Goal: Transaction & Acquisition: Obtain resource

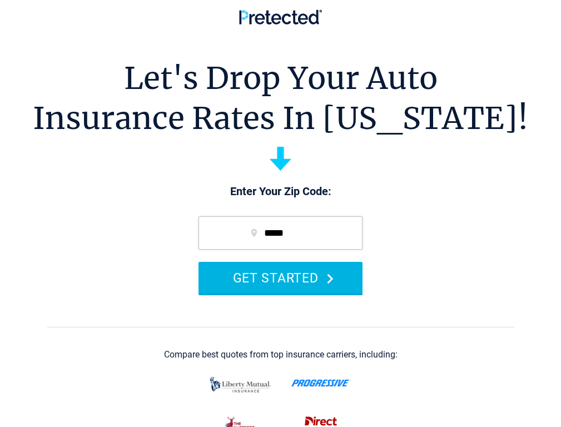
click at [303, 282] on button "GET STARTED" at bounding box center [281, 278] width 164 height 32
click at [305, 287] on button "GET STARTED" at bounding box center [281, 278] width 164 height 32
click at [292, 294] on button "GET STARTED" at bounding box center [281, 278] width 164 height 32
click at [291, 294] on button "GET STARTED" at bounding box center [281, 278] width 164 height 32
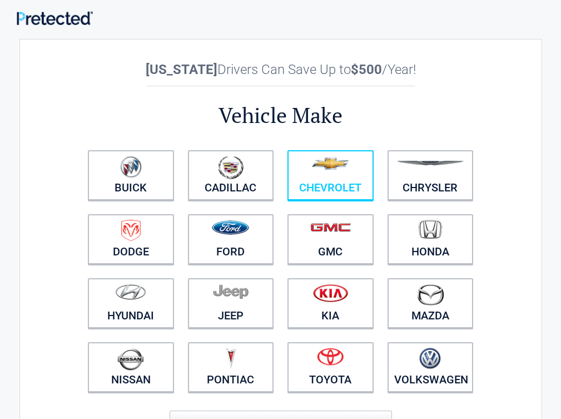
click at [349, 162] on img at bounding box center [330, 163] width 37 height 12
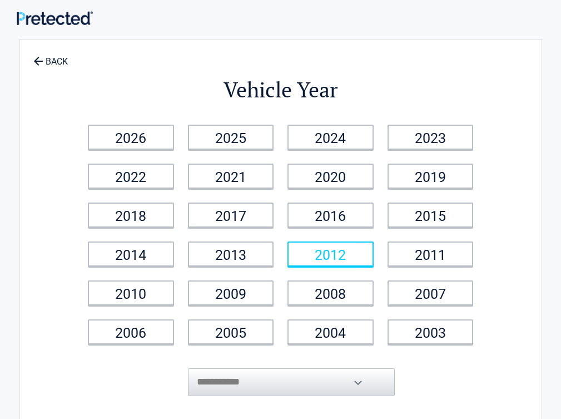
click at [374, 260] on link "2012" at bounding box center [331, 253] width 86 height 25
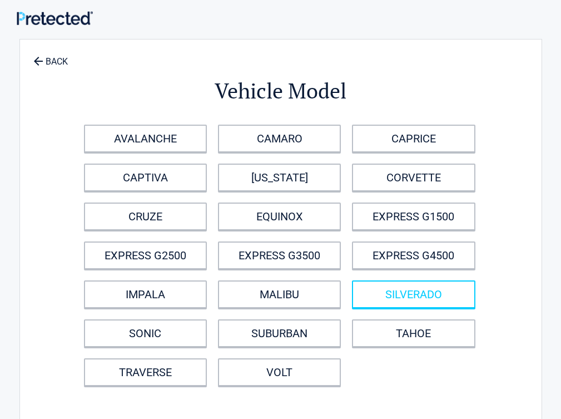
click at [467, 285] on link "SILVERADO" at bounding box center [413, 294] width 123 height 28
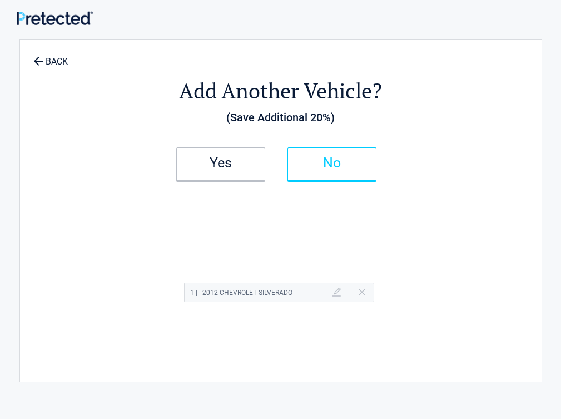
click at [376, 174] on link "No" at bounding box center [332, 163] width 89 height 33
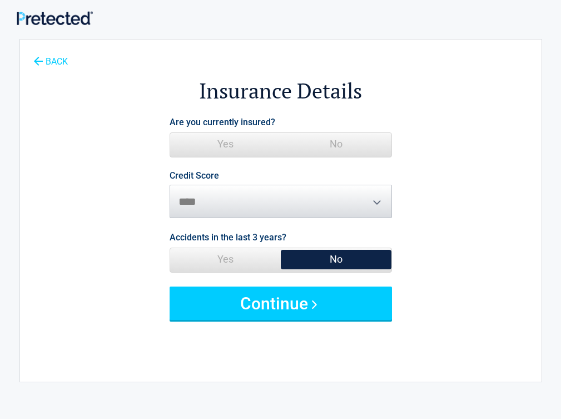
click at [54, 66] on link "BACK" at bounding box center [50, 56] width 39 height 19
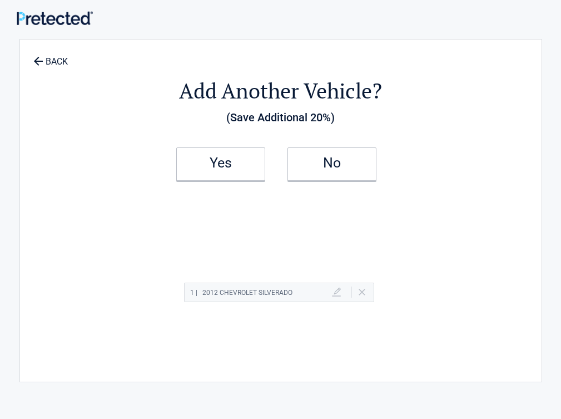
click at [274, 143] on li "Yes" at bounding box center [225, 164] width 111 height 47
click at [254, 162] on h2 "Yes" at bounding box center [221, 163] width 66 height 8
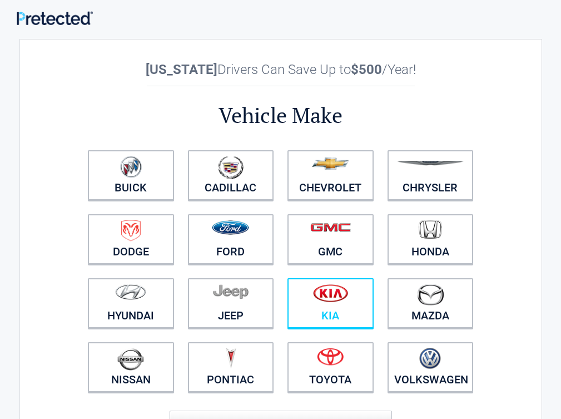
click at [374, 320] on link "Kia" at bounding box center [331, 303] width 86 height 50
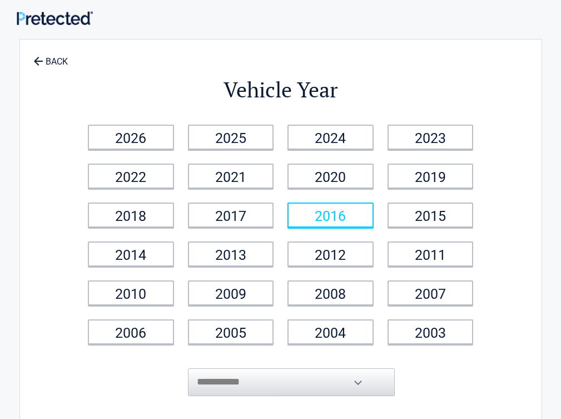
click at [344, 214] on link "2016" at bounding box center [331, 214] width 86 height 25
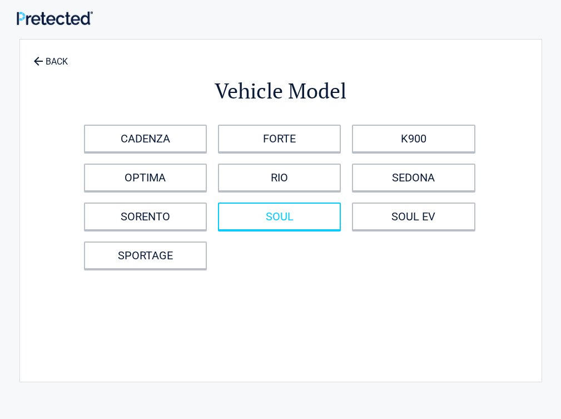
click at [341, 211] on link "SOUL" at bounding box center [279, 216] width 123 height 28
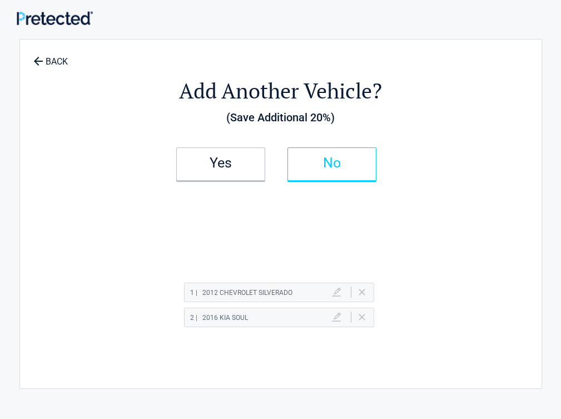
click at [361, 172] on link "No" at bounding box center [332, 163] width 89 height 33
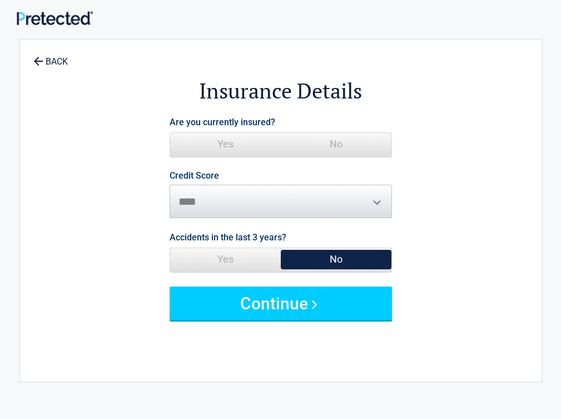
click at [382, 141] on span "No" at bounding box center [336, 144] width 111 height 22
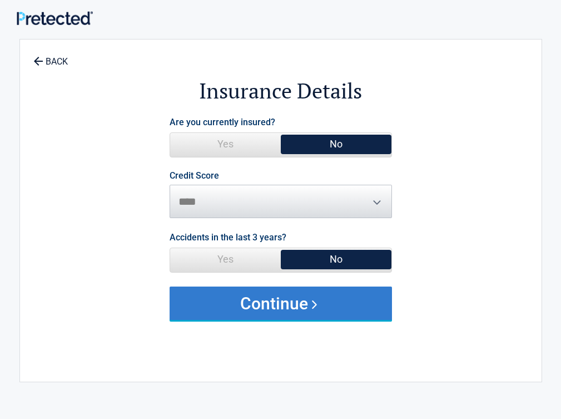
click at [346, 289] on button "Continue" at bounding box center [281, 302] width 222 height 33
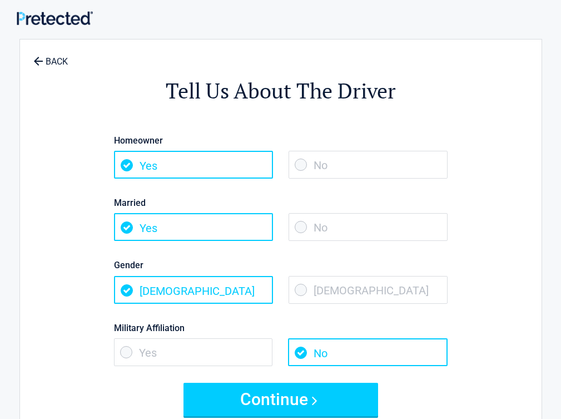
click at [434, 215] on span "No" at bounding box center [368, 227] width 159 height 28
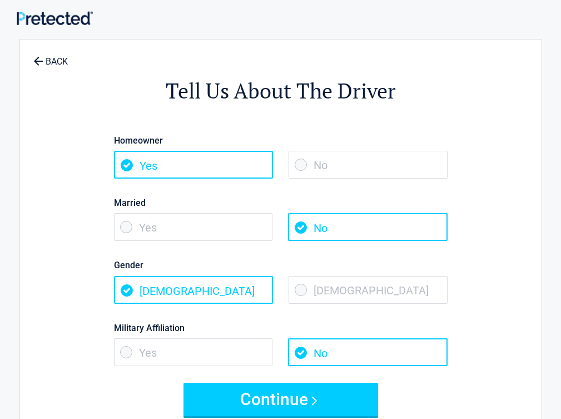
drag, startPoint x: 409, startPoint y: 159, endPoint x: 430, endPoint y: 208, distance: 53.1
click at [409, 159] on span "No" at bounding box center [368, 165] width 159 height 28
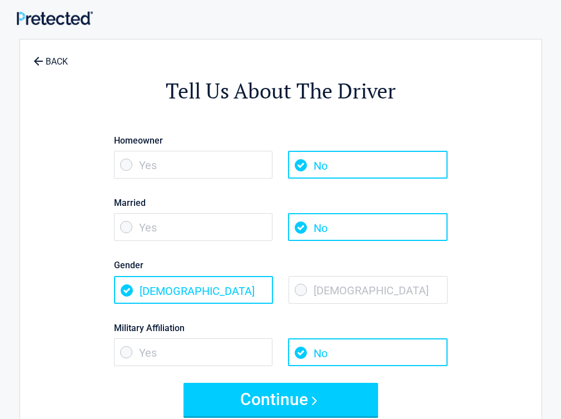
click at [427, 293] on span "Female" at bounding box center [368, 290] width 159 height 28
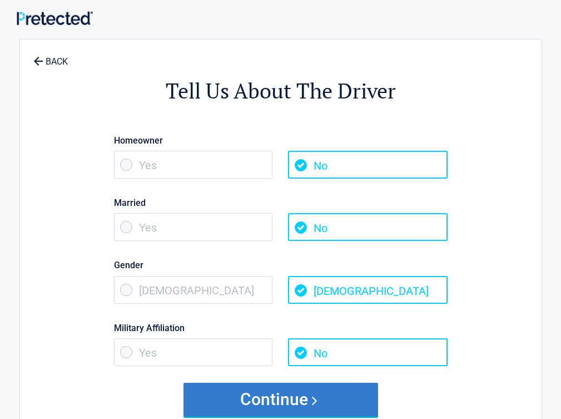
click at [341, 400] on button "Continue" at bounding box center [281, 399] width 195 height 33
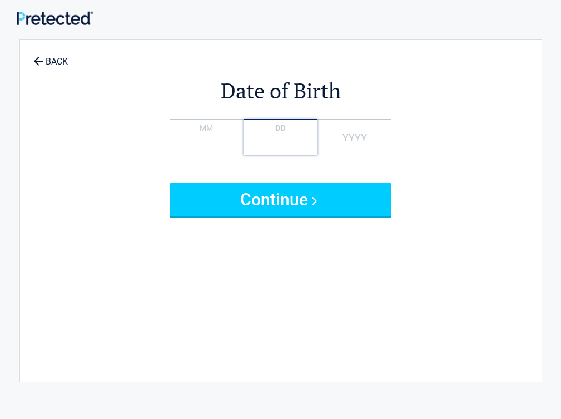
type input "*"
type input "****"
click at [170, 183] on button "Continue" at bounding box center [281, 199] width 222 height 33
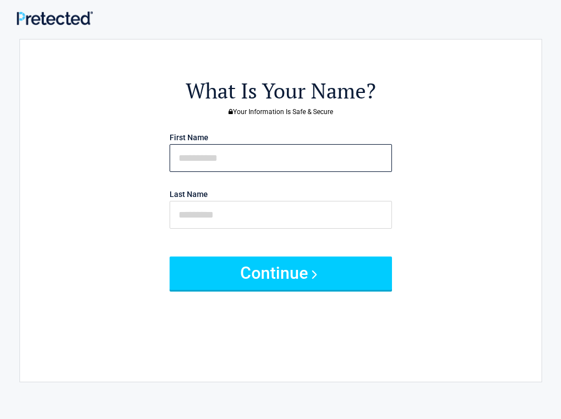
click at [230, 152] on input "text" at bounding box center [281, 158] width 222 height 28
click at [282, 153] on input "text" at bounding box center [281, 158] width 222 height 28
type input "*******"
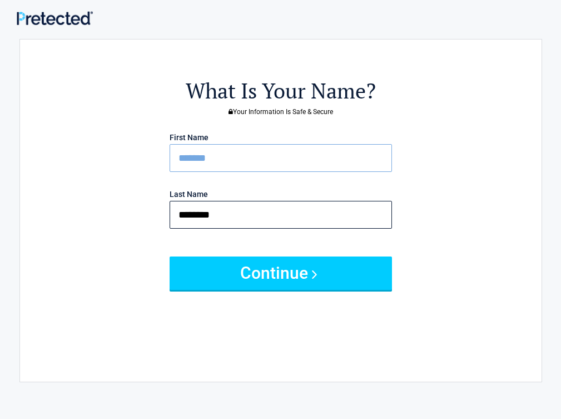
type input "********"
click at [170, 256] on button "Continue" at bounding box center [281, 272] width 222 height 33
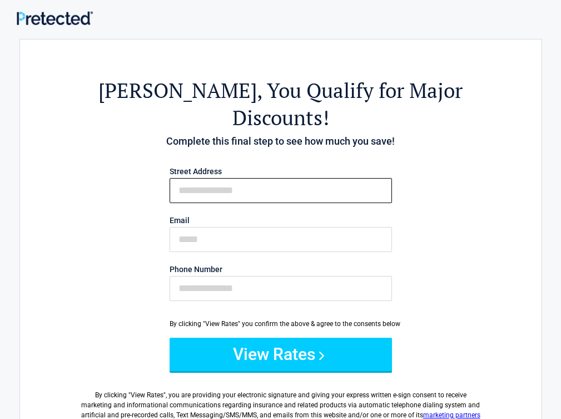
click at [272, 178] on input "First Name" at bounding box center [281, 190] width 222 height 25
type input "**********"
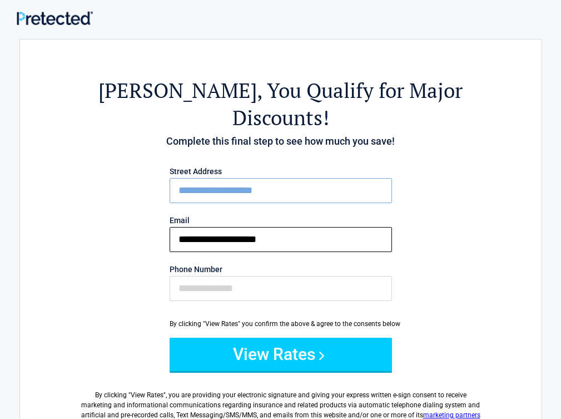
type input "**********"
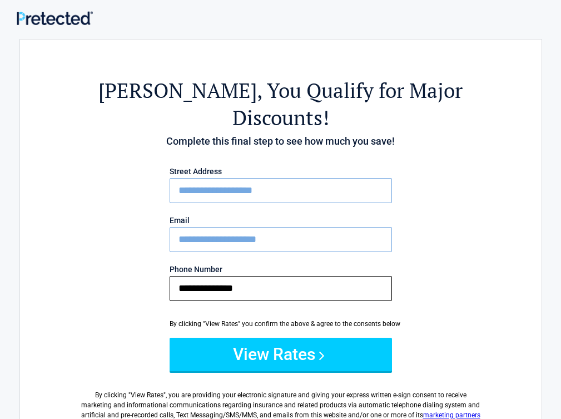
type input "**********"
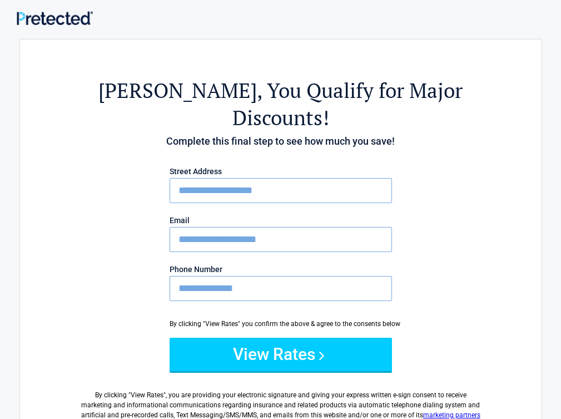
click at [170, 338] on button "View Rates" at bounding box center [281, 354] width 222 height 33
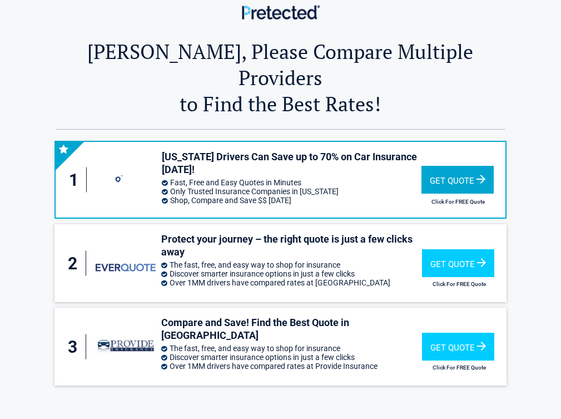
drag, startPoint x: 511, startPoint y: 145, endPoint x: 480, endPoint y: 138, distance: 30.8
click at [496, 150] on div "Get Quote Click For FREE Quote" at bounding box center [459, 179] width 74 height 59
